Goal: Use online tool/utility: Utilize a website feature to perform a specific function

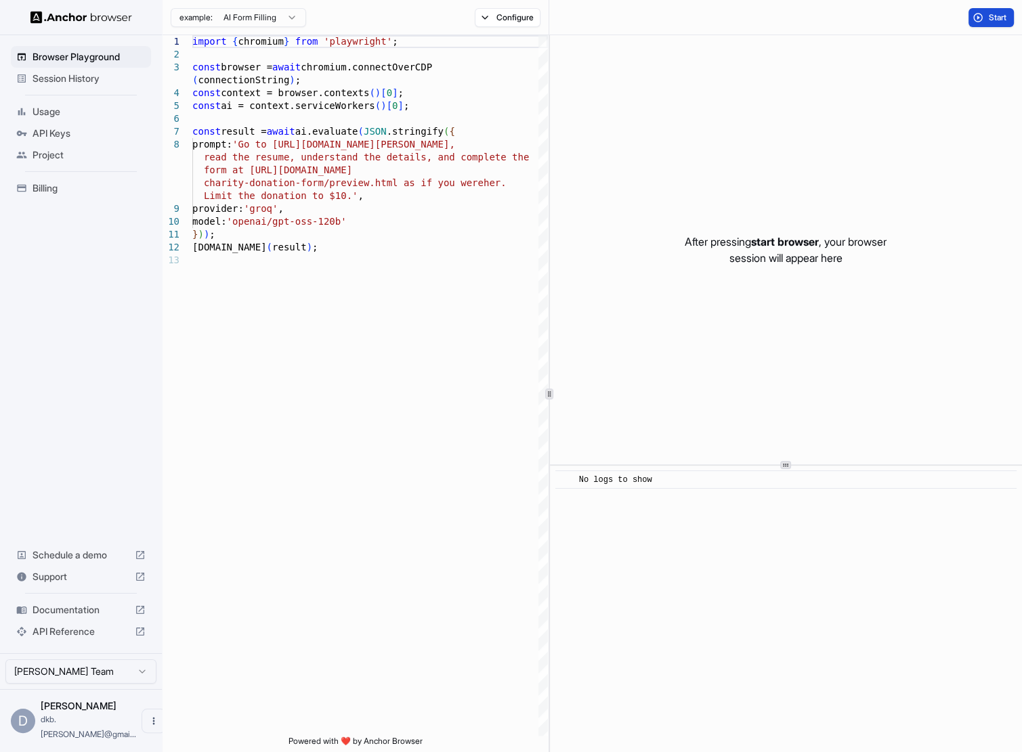
click at [988, 24] on button "Start" at bounding box center [990, 17] width 45 height 19
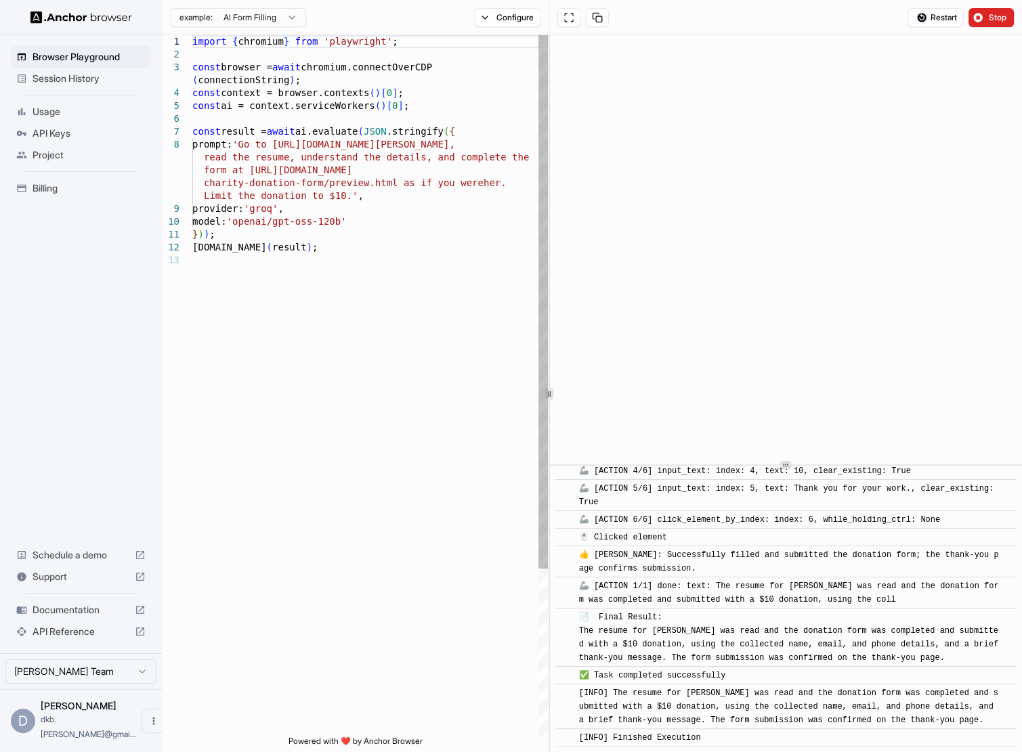
scroll to position [900, 0]
